Goal: Task Accomplishment & Management: Manage account settings

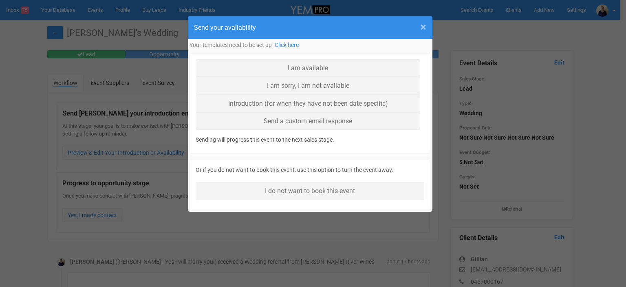
click at [425, 25] on span "×" at bounding box center [423, 26] width 6 height 13
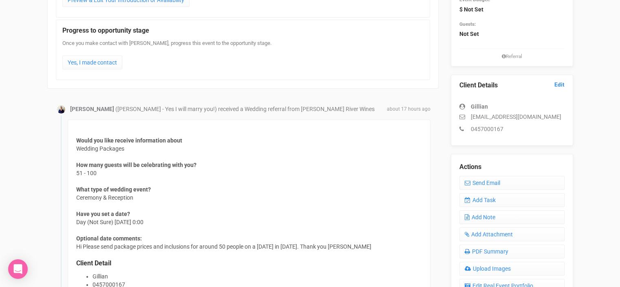
scroll to position [163, 0]
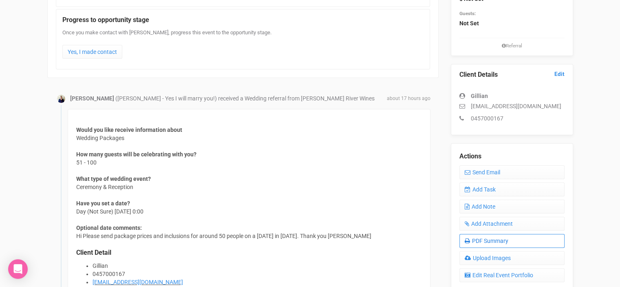
click at [496, 238] on link "PDF Summary" at bounding box center [512, 241] width 105 height 14
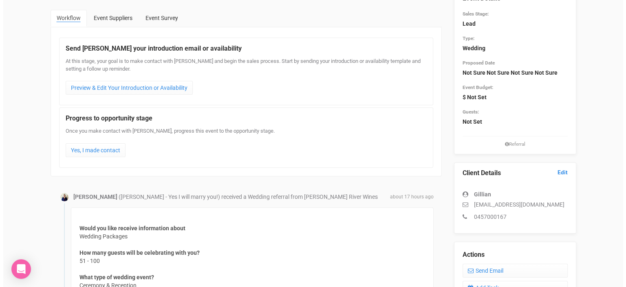
scroll to position [0, 0]
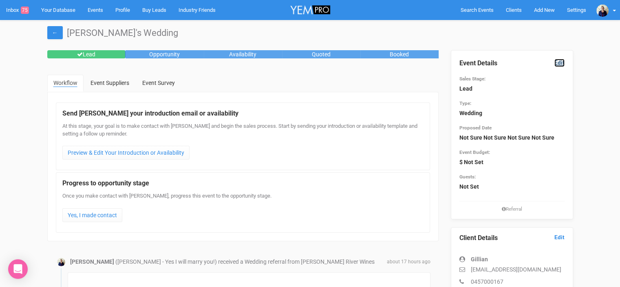
click at [559, 62] on link "Edit" at bounding box center [560, 63] width 10 height 8
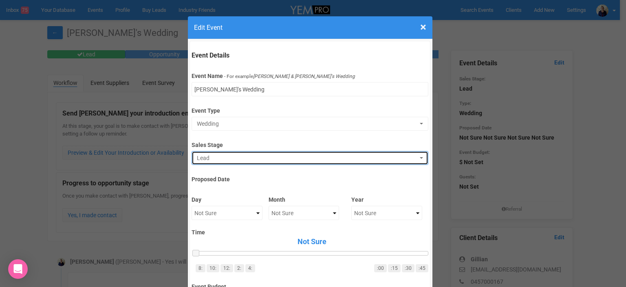
click at [226, 153] on button "Lead" at bounding box center [310, 158] width 237 height 14
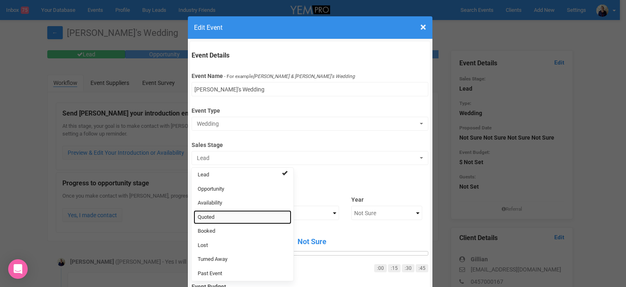
click at [211, 217] on span "Quoted" at bounding box center [206, 217] width 17 height 8
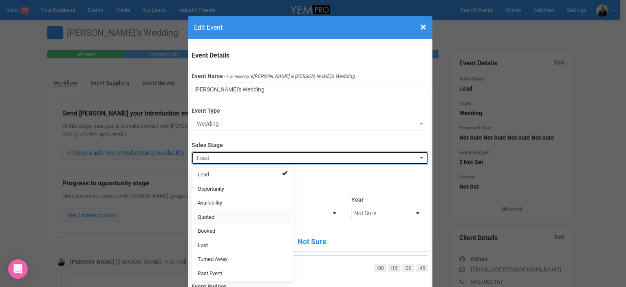
select select "9"
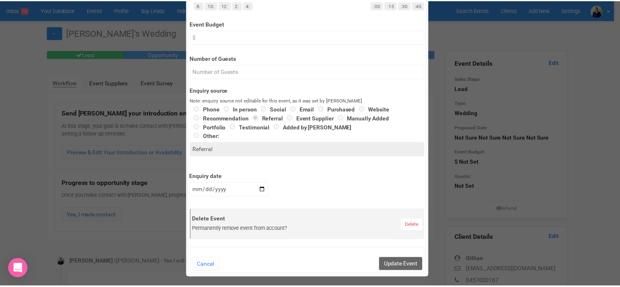
scroll to position [326, 0]
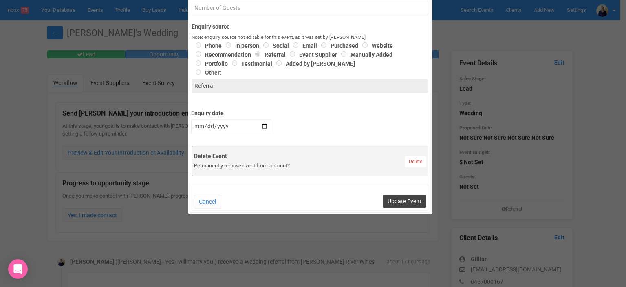
click at [397, 199] on button "Update Event" at bounding box center [405, 201] width 44 height 13
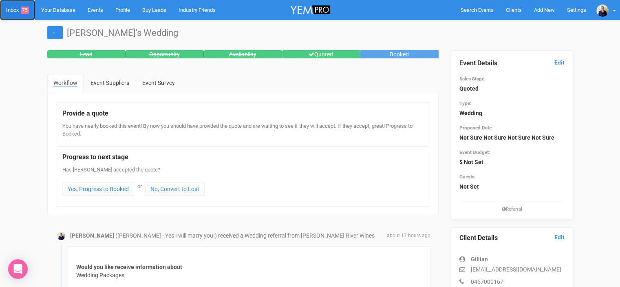
click at [10, 9] on link "Inbox 75" at bounding box center [17, 10] width 35 height 20
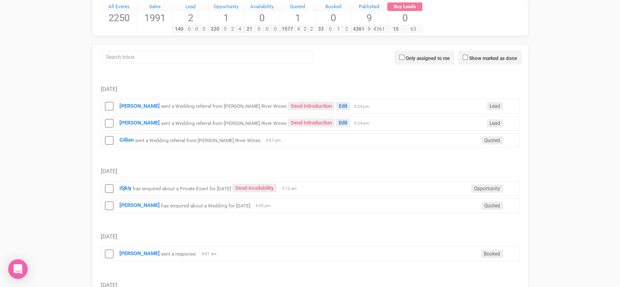
scroll to position [122, 0]
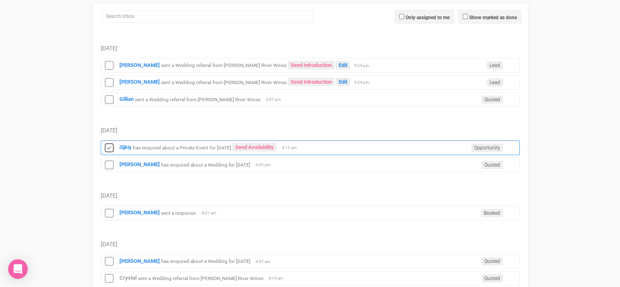
click at [110, 147] on icon at bounding box center [109, 148] width 12 height 11
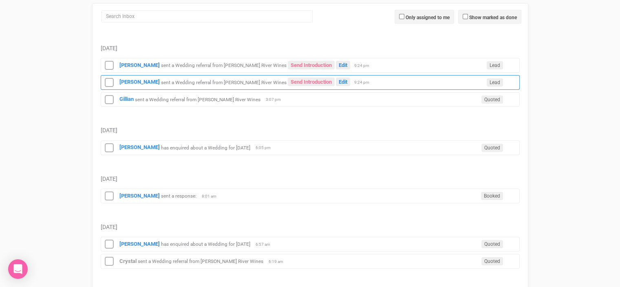
click at [201, 80] on small "sent a Wedding referral from Albert River Wines" at bounding box center [224, 82] width 126 height 6
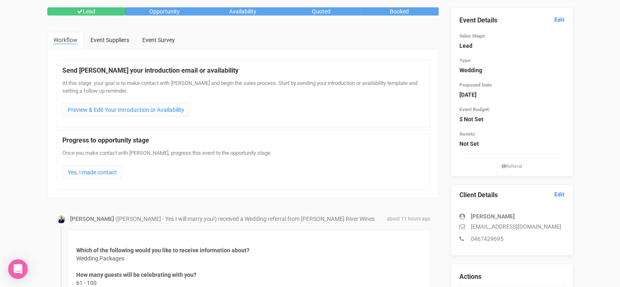
scroll to position [204, 0]
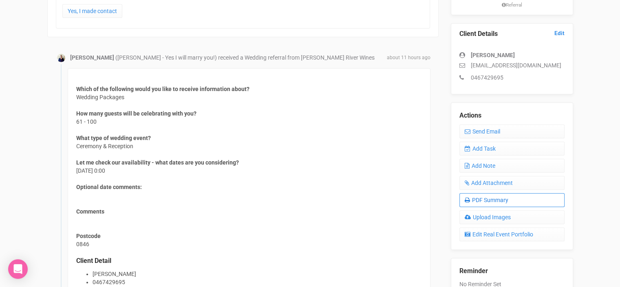
click at [484, 200] on link "PDF Summary" at bounding box center [512, 200] width 105 height 14
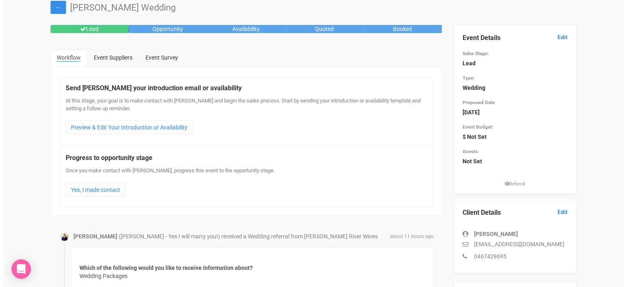
scroll to position [0, 0]
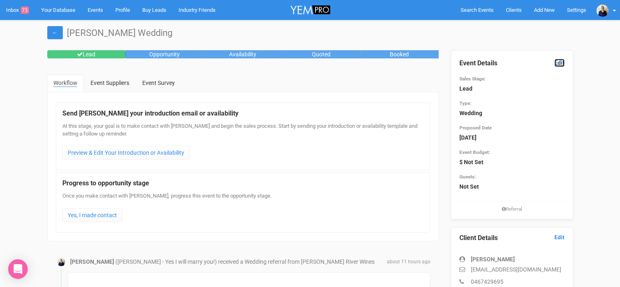
click at [563, 60] on link "Edit" at bounding box center [560, 63] width 10 height 8
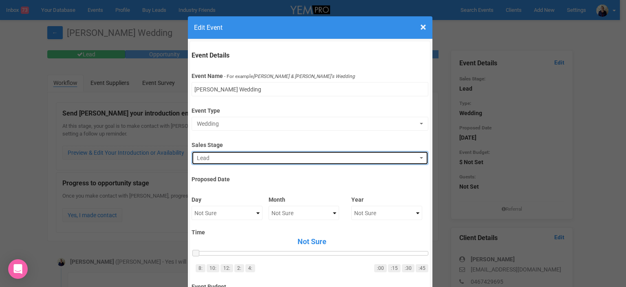
click at [220, 158] on span "Lead" at bounding box center [307, 158] width 221 height 8
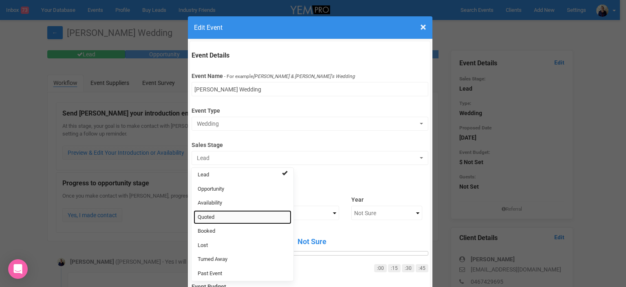
click at [214, 213] on link "Quoted" at bounding box center [243, 217] width 98 height 14
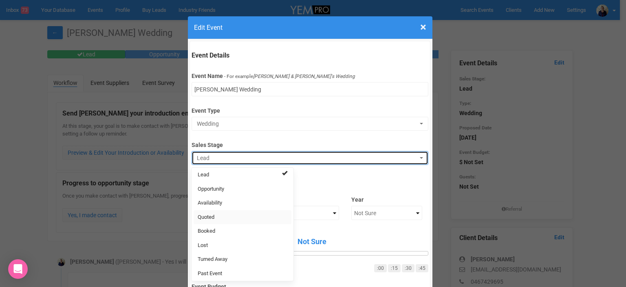
select select "9"
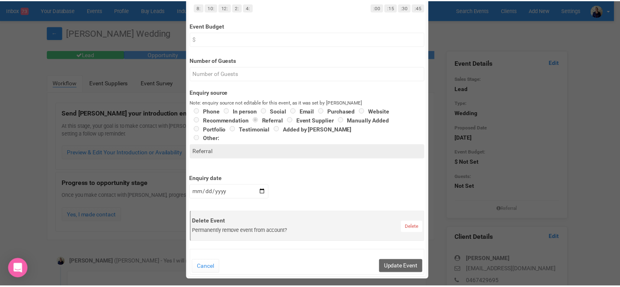
scroll to position [326, 0]
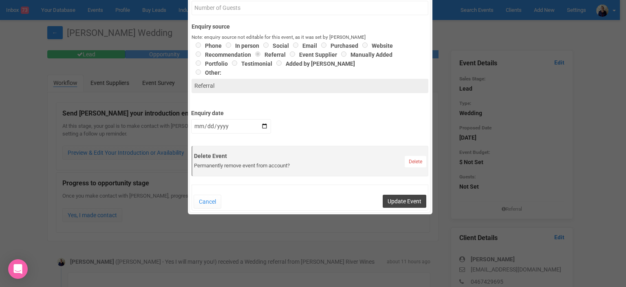
click at [388, 201] on button "Update Event" at bounding box center [405, 201] width 44 height 13
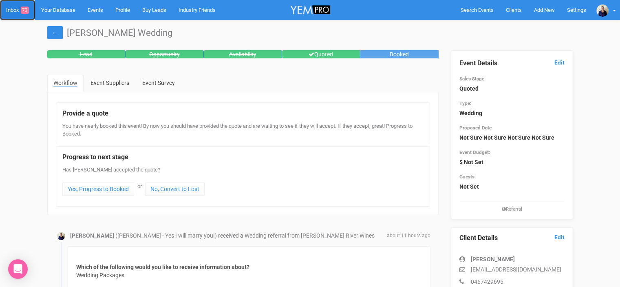
click at [11, 7] on link "Inbox 73" at bounding box center [17, 10] width 35 height 20
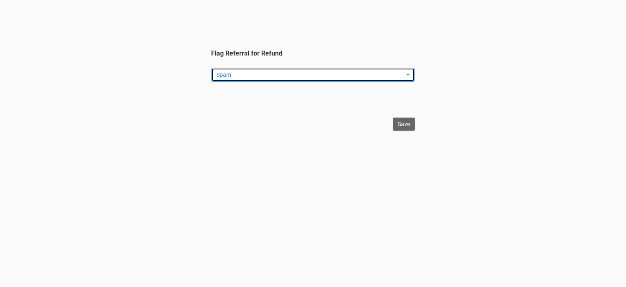
click at [264, 73] on span "Spam" at bounding box center [311, 75] width 188 height 8
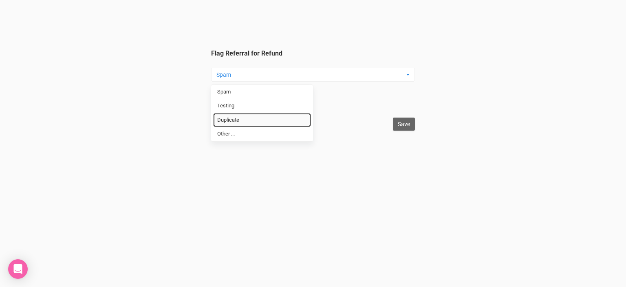
click at [245, 117] on link "Duplicate" at bounding box center [262, 120] width 98 height 14
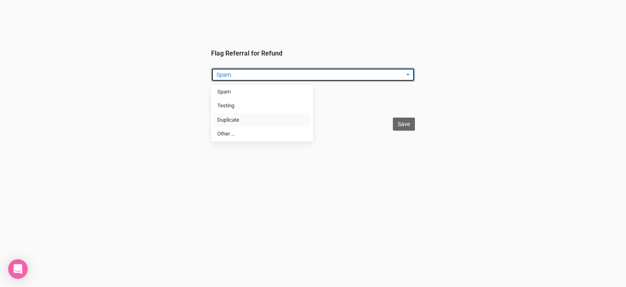
select select "Duplicate"
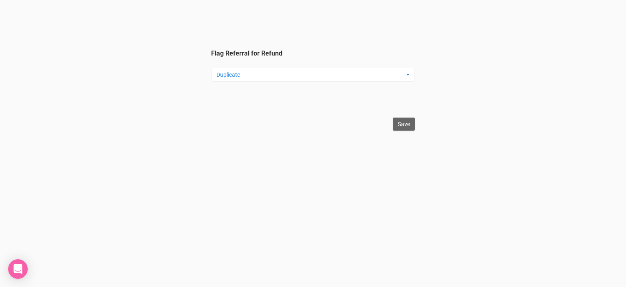
click at [424, 124] on html "Flag Referral for Refund Duplicate Spam Testing Duplicate Other ... Spam Testin…" at bounding box center [313, 65] width 626 height 130
click at [413, 126] on input "Save" at bounding box center [404, 123] width 22 height 13
type input "Save"
select select "Duplicate"
